Goal: Task Accomplishment & Management: Use online tool/utility

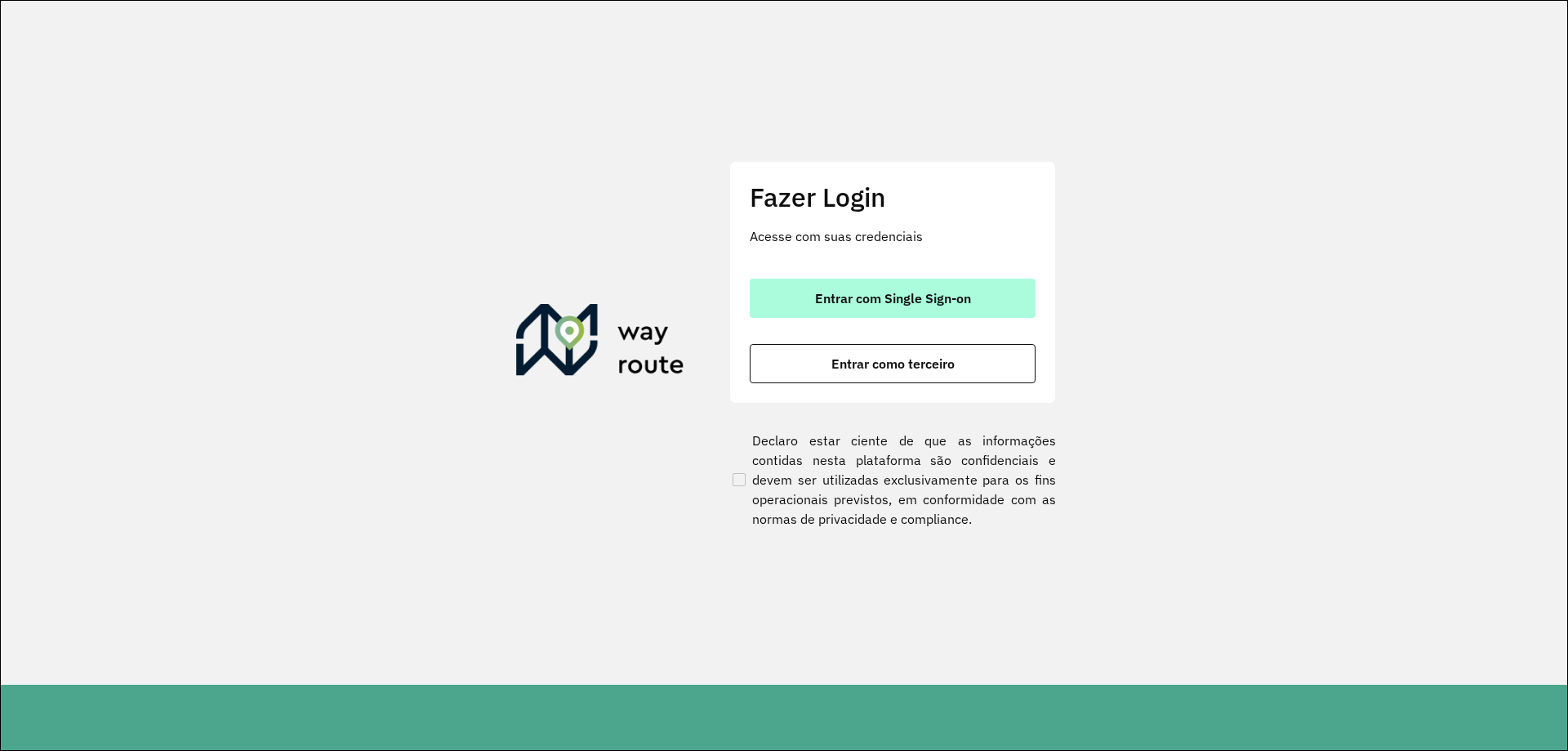
click at [878, 292] on span "Entrar com Single Sign-on" at bounding box center [893, 298] width 156 height 13
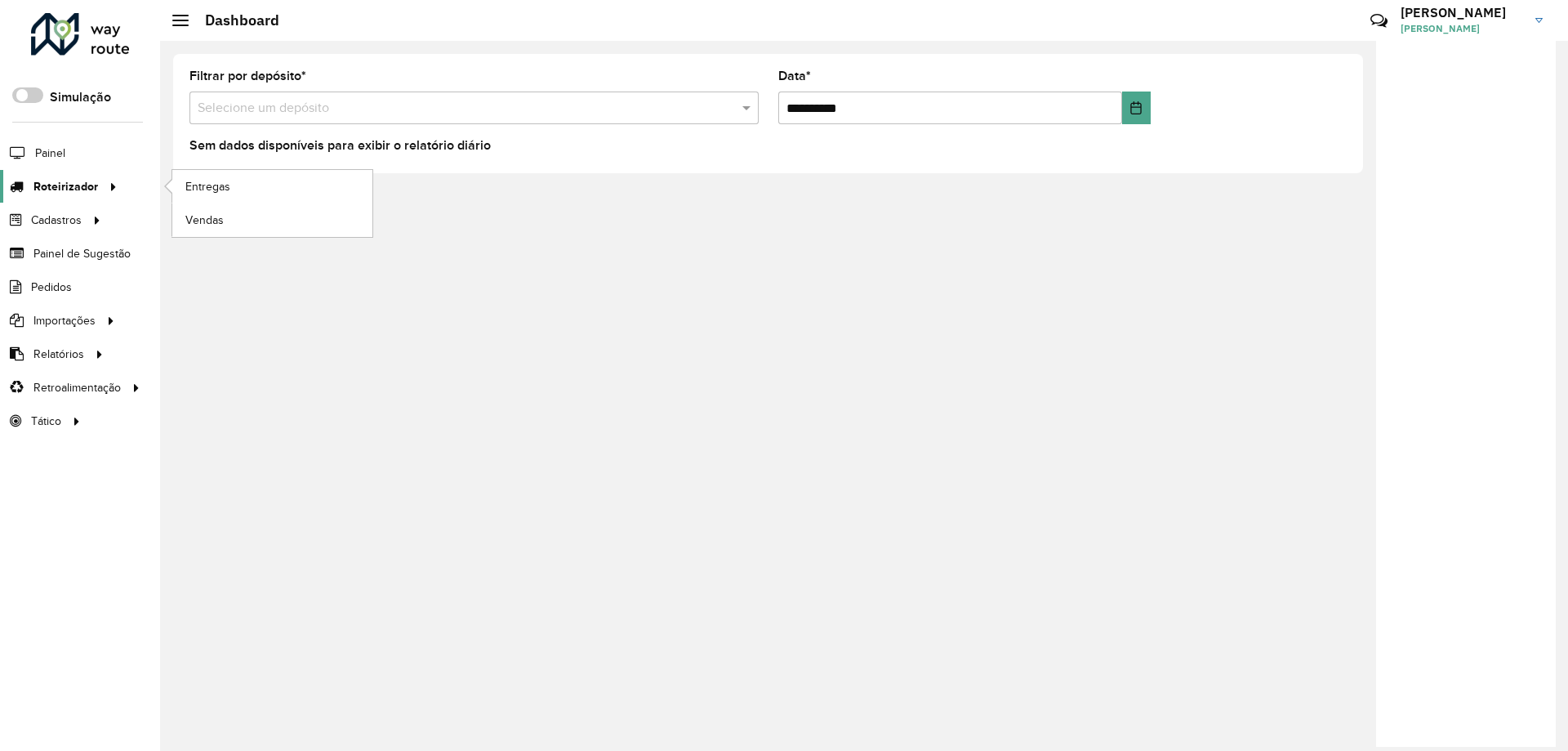
click at [65, 181] on span "Roteirizador" at bounding box center [65, 186] width 64 height 17
click at [205, 184] on span "Entregas" at bounding box center [208, 186] width 47 height 17
click at [67, 158] on li "Painel" at bounding box center [80, 152] width 160 height 34
click at [53, 146] on span "Painel" at bounding box center [51, 153] width 33 height 17
click at [52, 156] on span "Painel" at bounding box center [51, 153] width 33 height 17
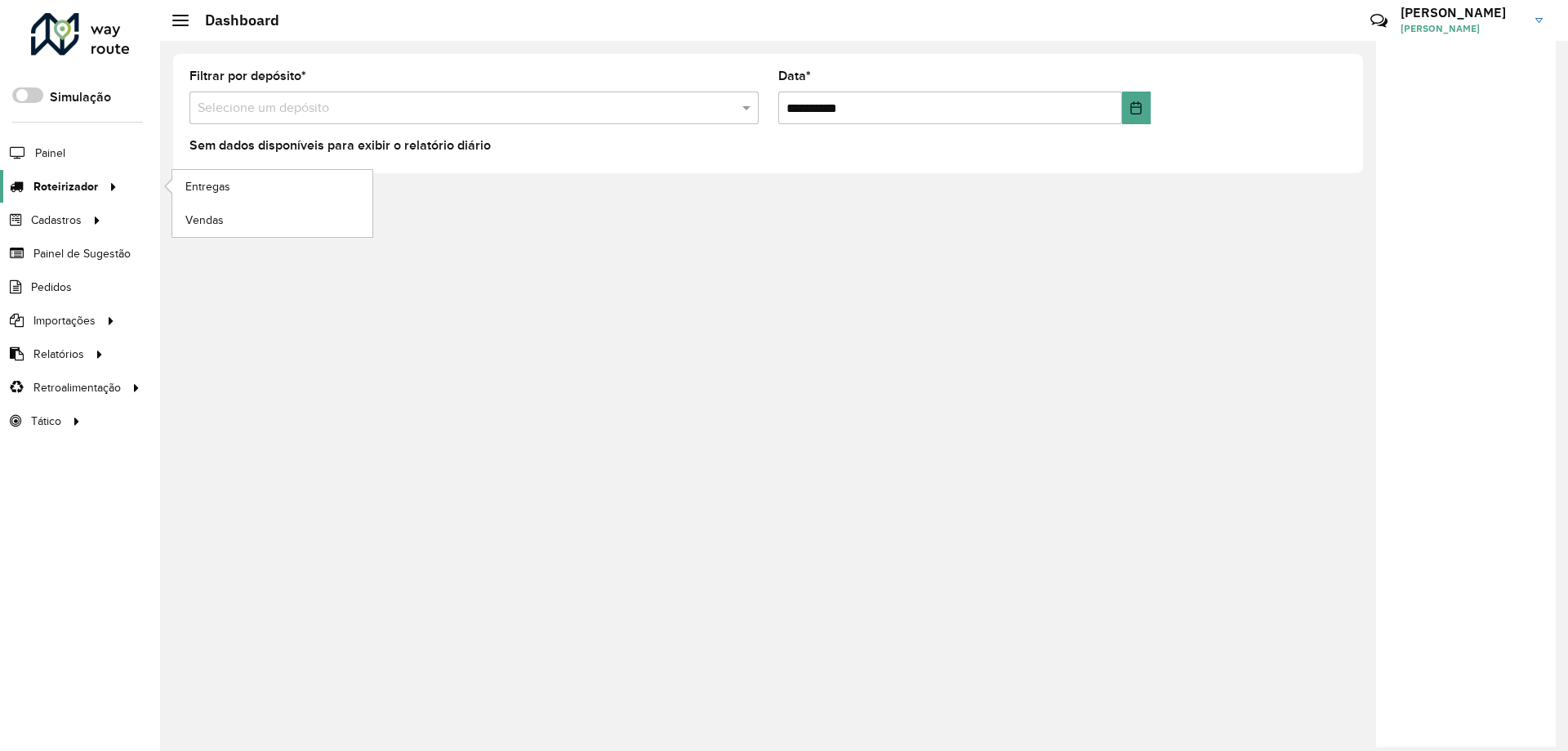
click at [78, 188] on span "Roteirizador" at bounding box center [65, 186] width 64 height 17
click at [49, 28] on div at bounding box center [81, 34] width 99 height 42
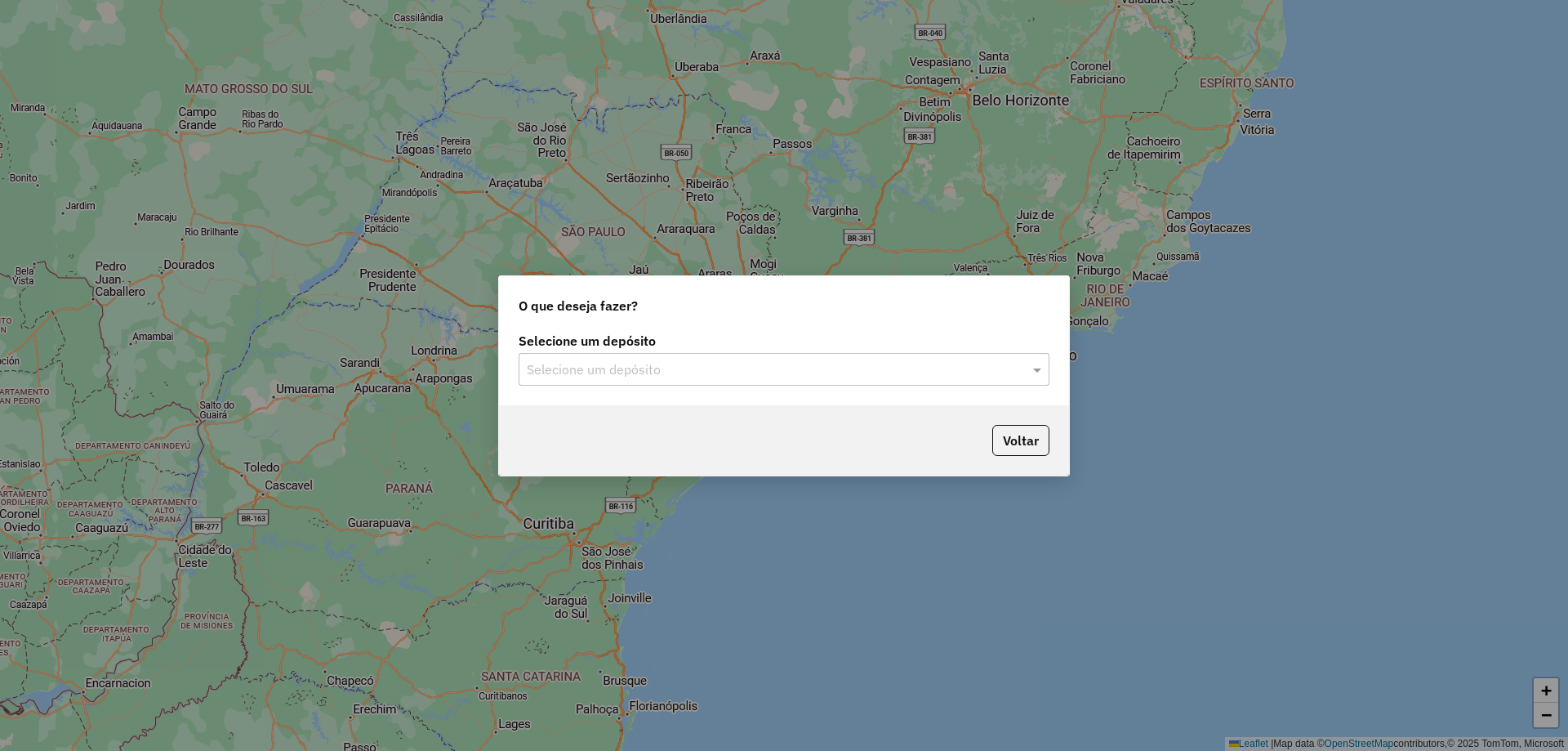
click at [715, 368] on input "text" at bounding box center [767, 370] width 482 height 19
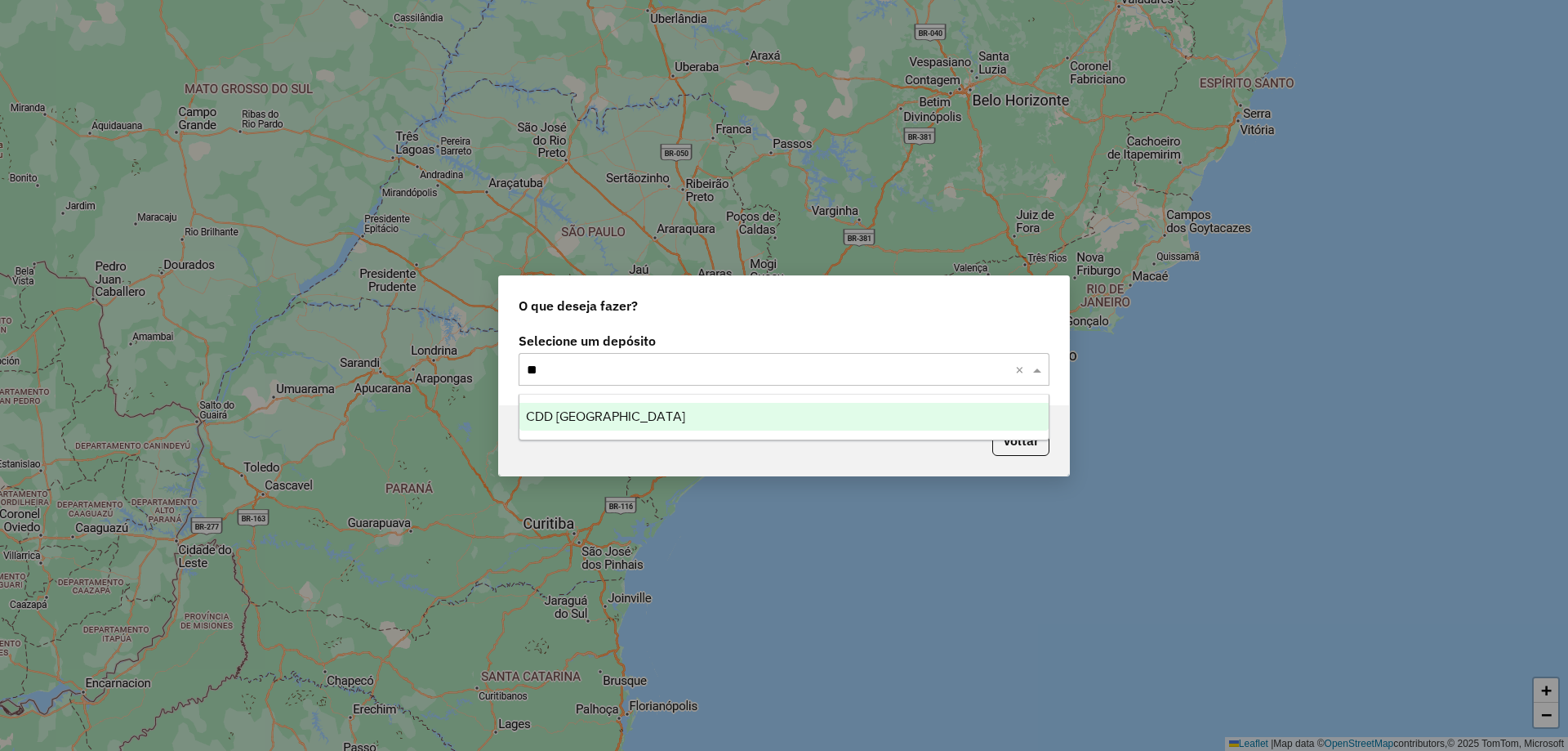
type input "*"
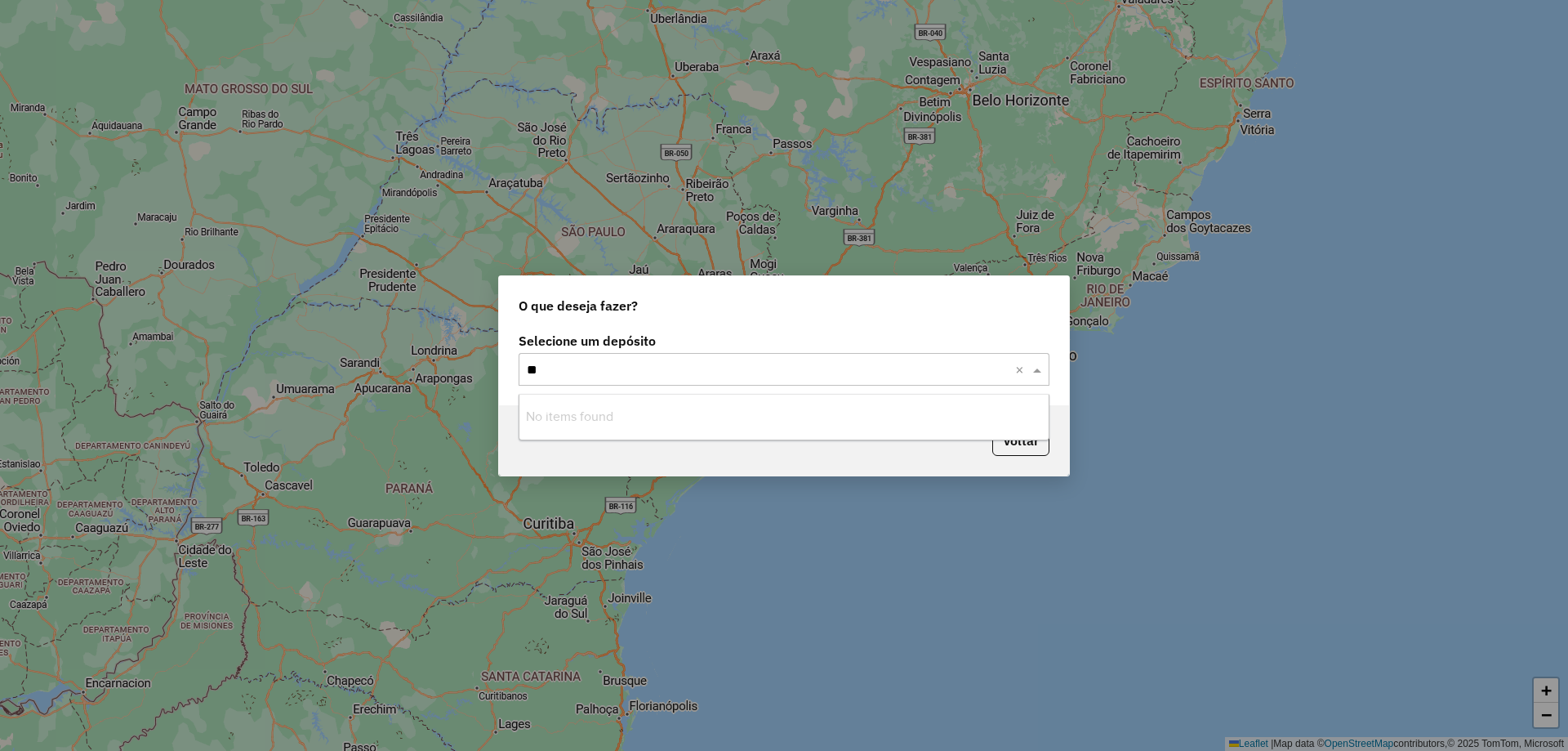
type input "*"
click at [962, 375] on input "text" at bounding box center [767, 370] width 482 height 19
type input "********"
click at [1037, 372] on span at bounding box center [1040, 369] width 20 height 19
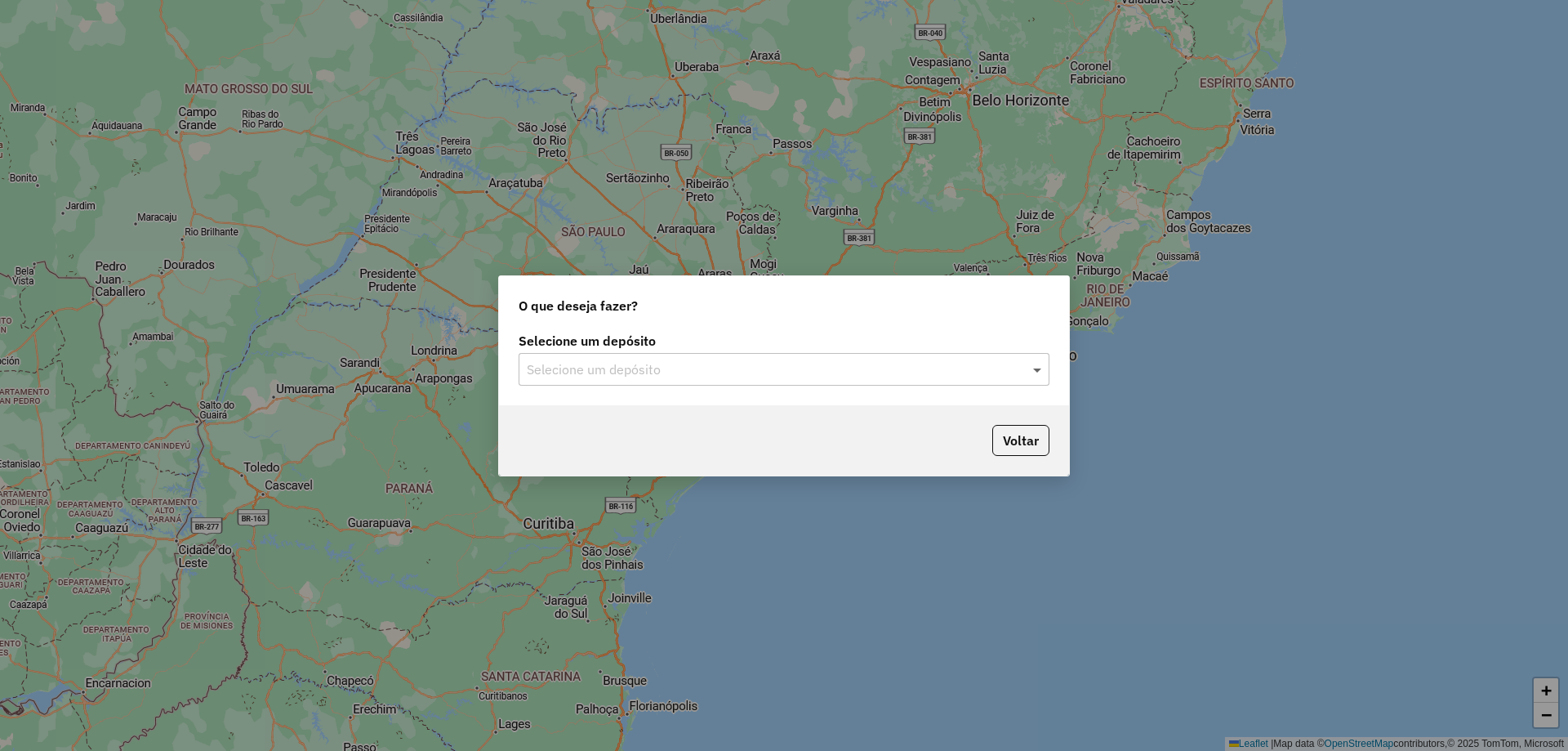
click at [1037, 372] on span at bounding box center [1040, 369] width 20 height 19
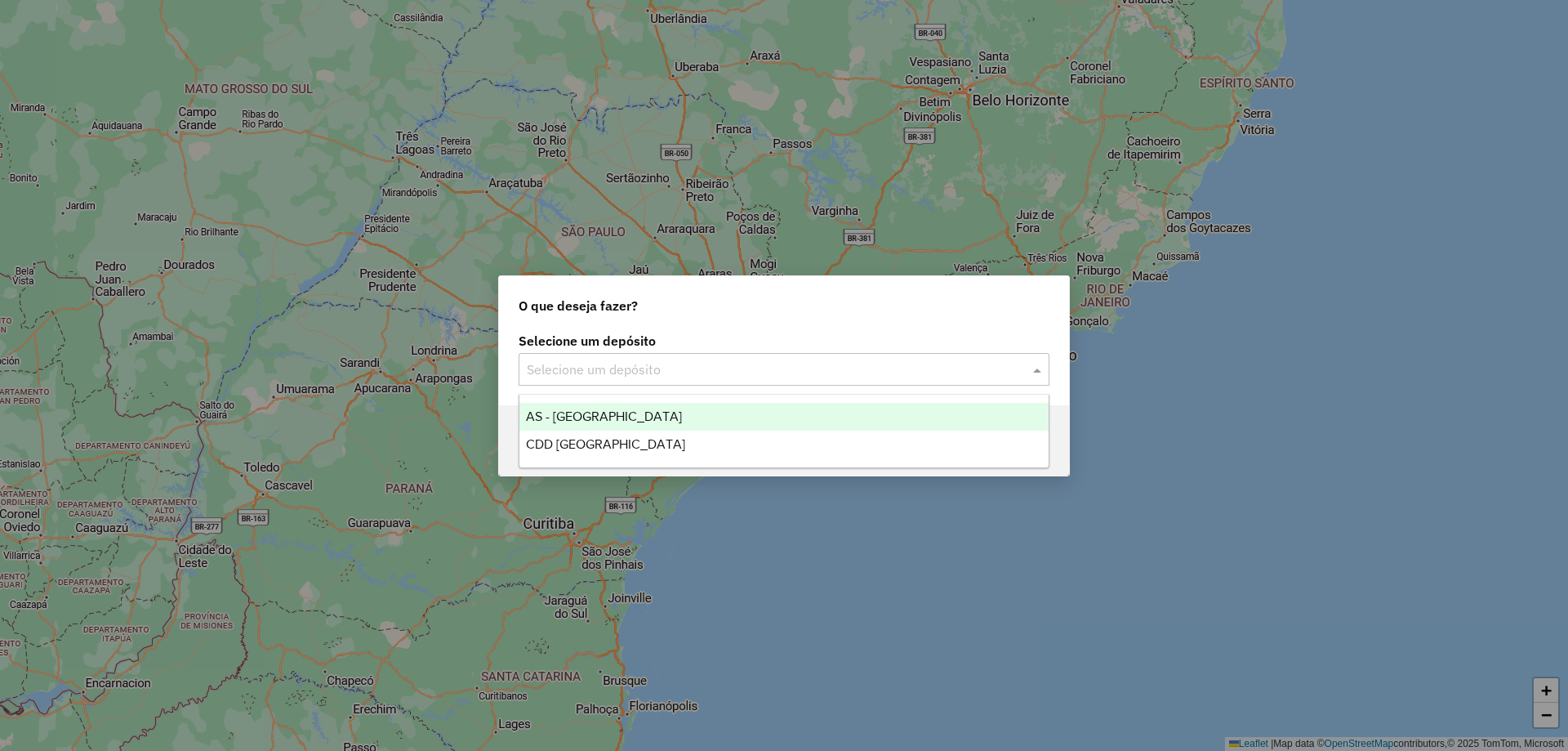
click at [900, 235] on div "O que deseja fazer? Selecione um depósito Selecione um depósito Voltar" at bounding box center [784, 376] width 1568 height 751
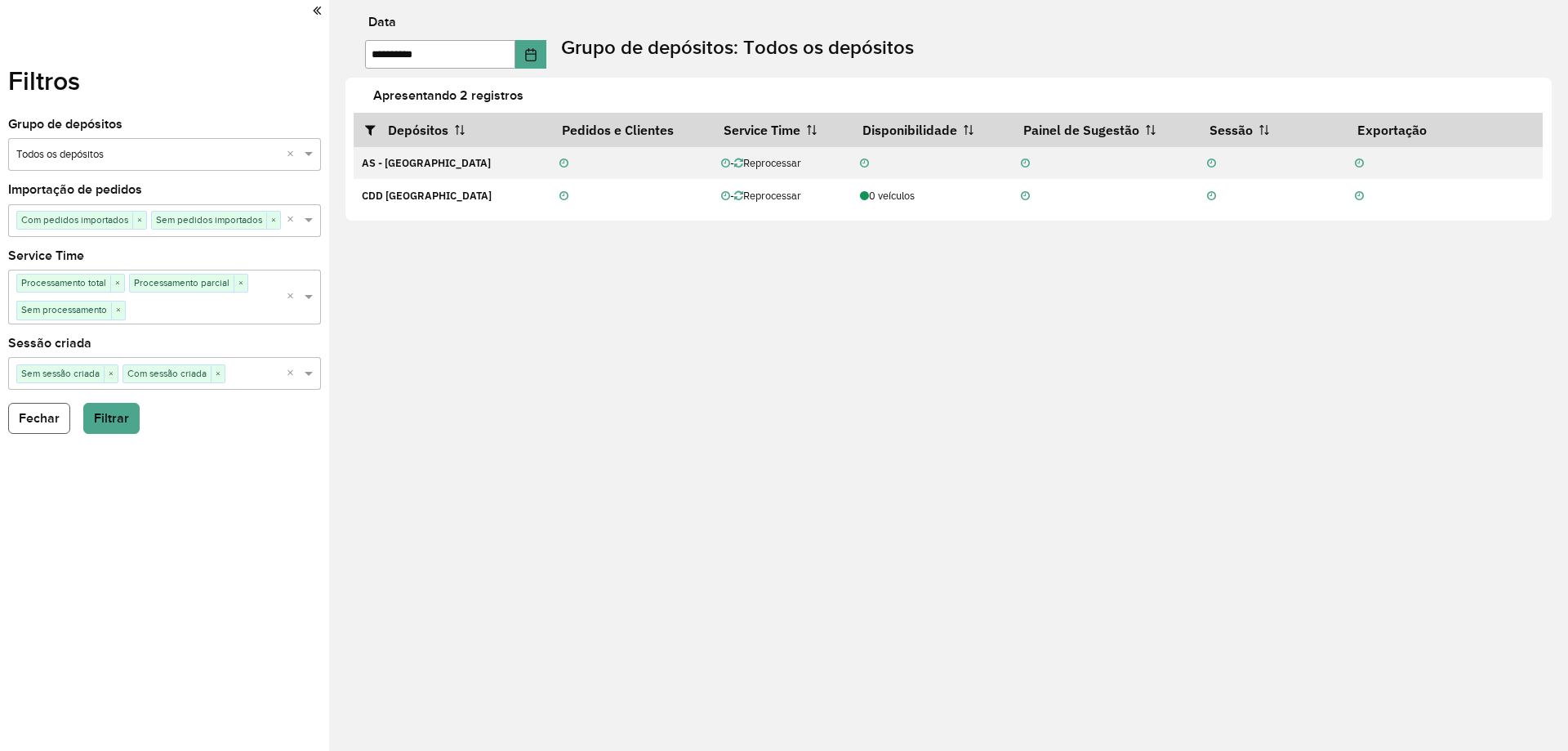
click at [18, 419] on button "Fechar" at bounding box center [39, 419] width 62 height 31
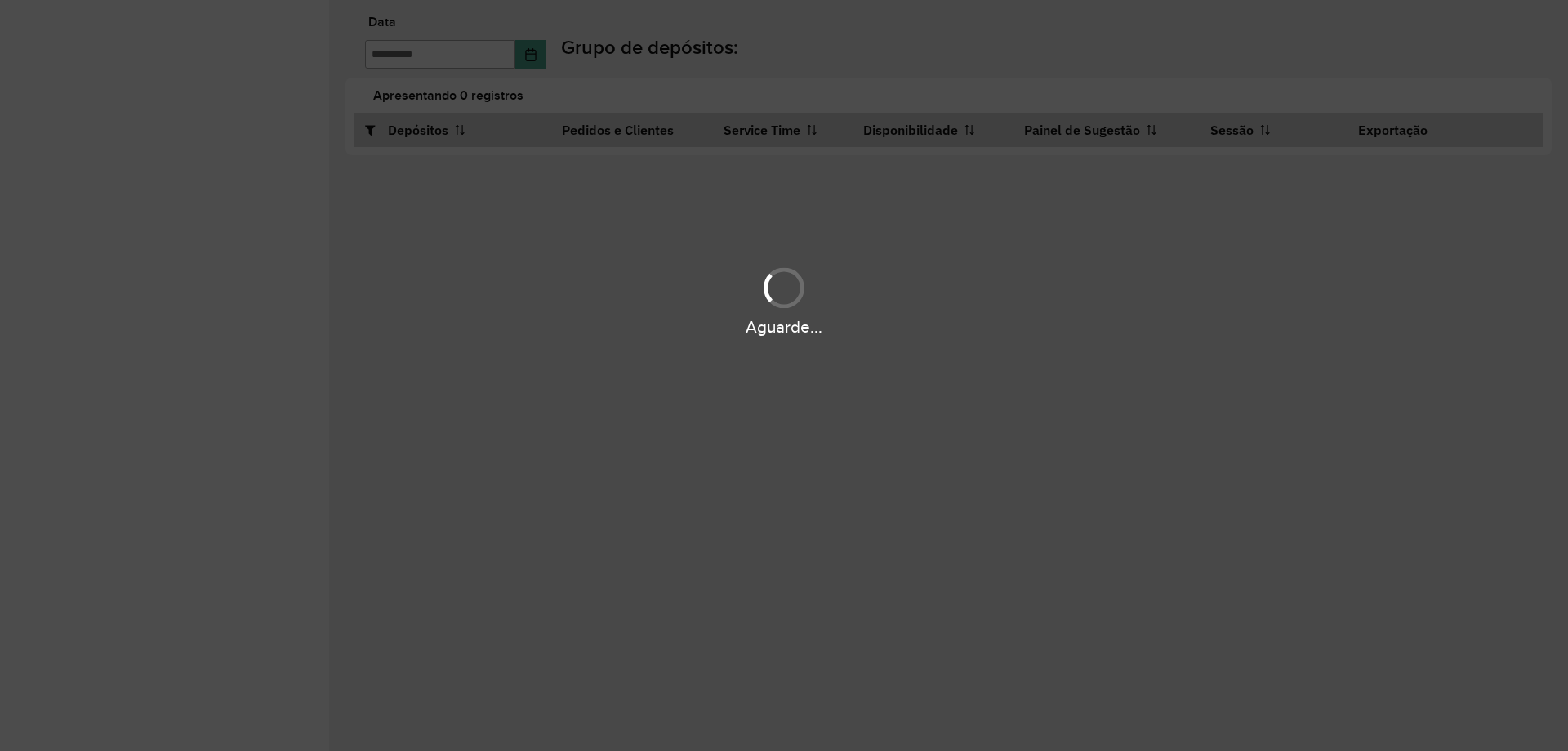
type input "**********"
